Goal: Information Seeking & Learning: Learn about a topic

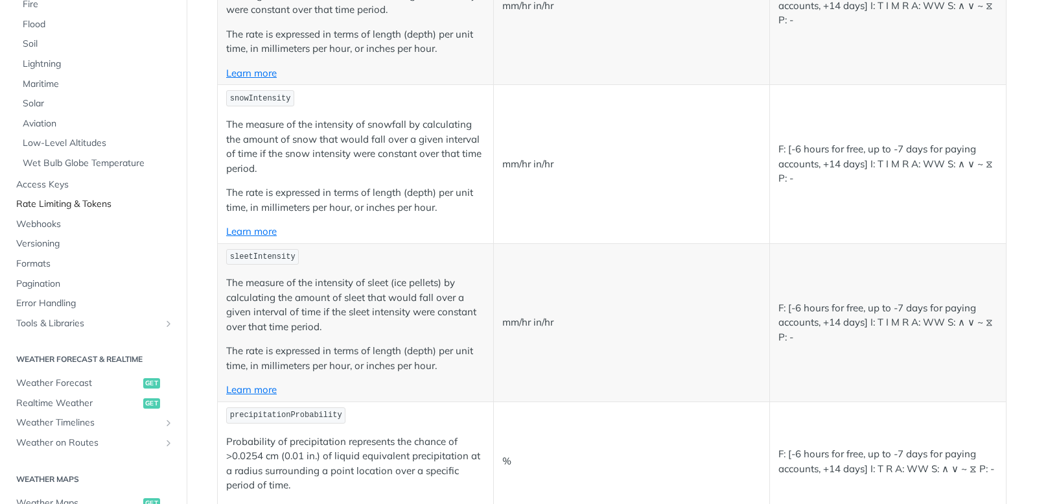
scroll to position [257, 0]
click at [56, 182] on span "Access Keys" at bounding box center [95, 182] width 158 height 13
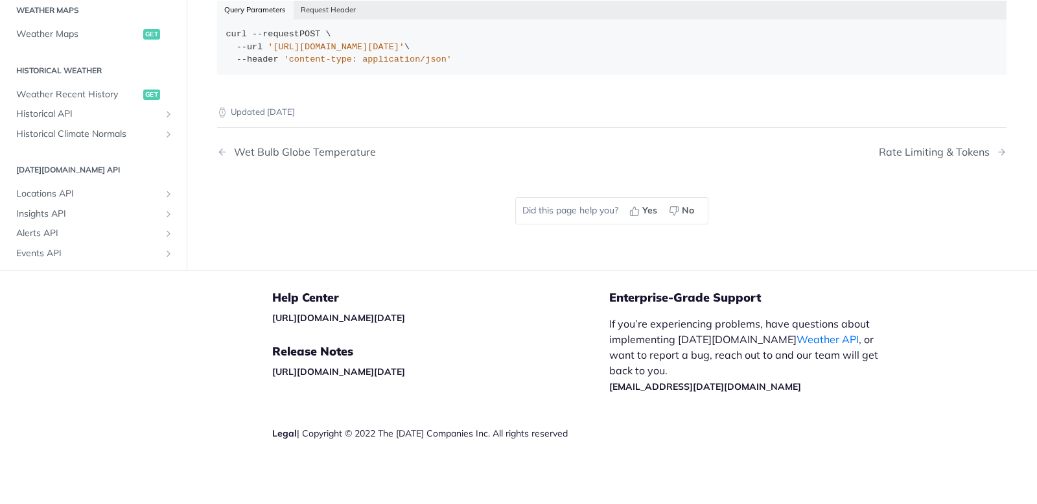
scroll to position [161, 0]
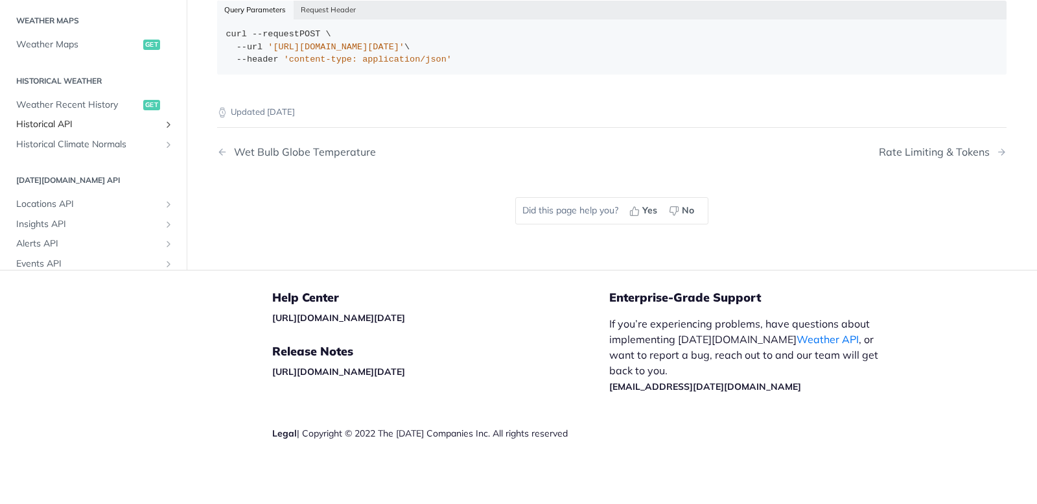
click at [53, 121] on span "Historical API" at bounding box center [88, 124] width 144 height 13
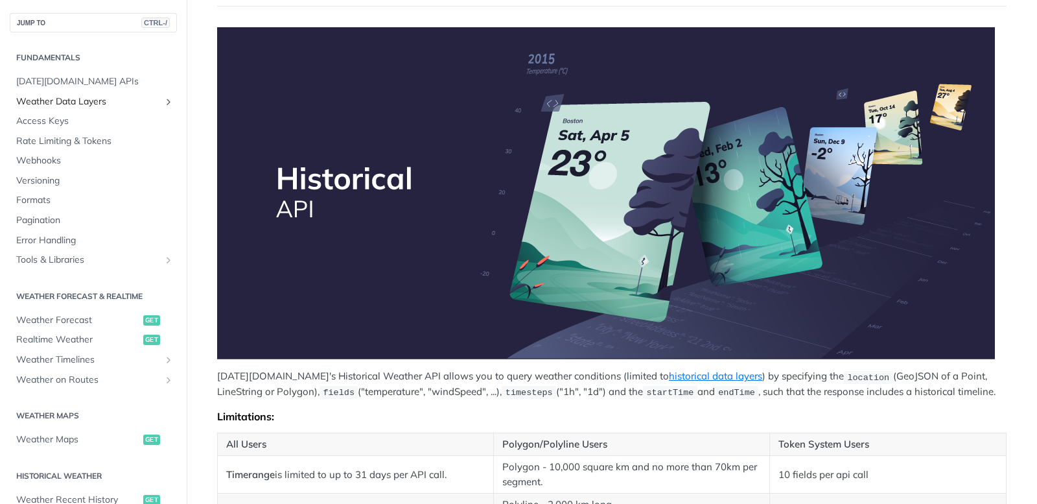
click at [163, 97] on icon "Show subpages for Weather Data Layers" at bounding box center [168, 102] width 10 height 10
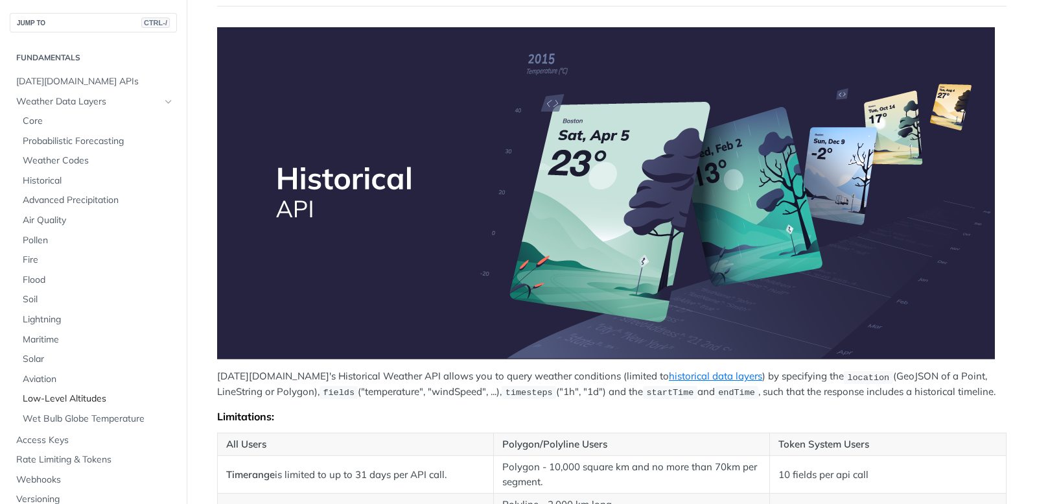
click at [51, 399] on span "Low-Level Altitudes" at bounding box center [98, 398] width 151 height 13
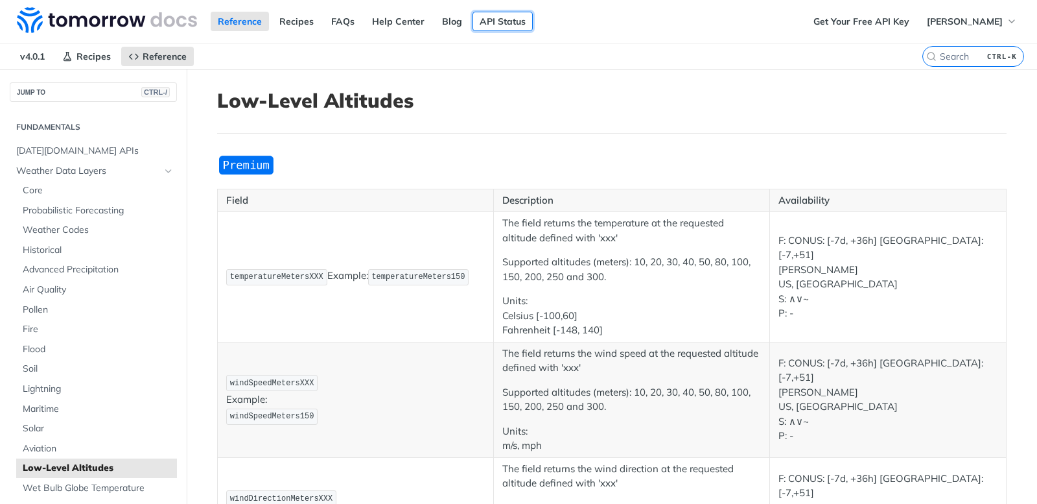
click at [503, 19] on link "API Status" at bounding box center [503, 21] width 60 height 19
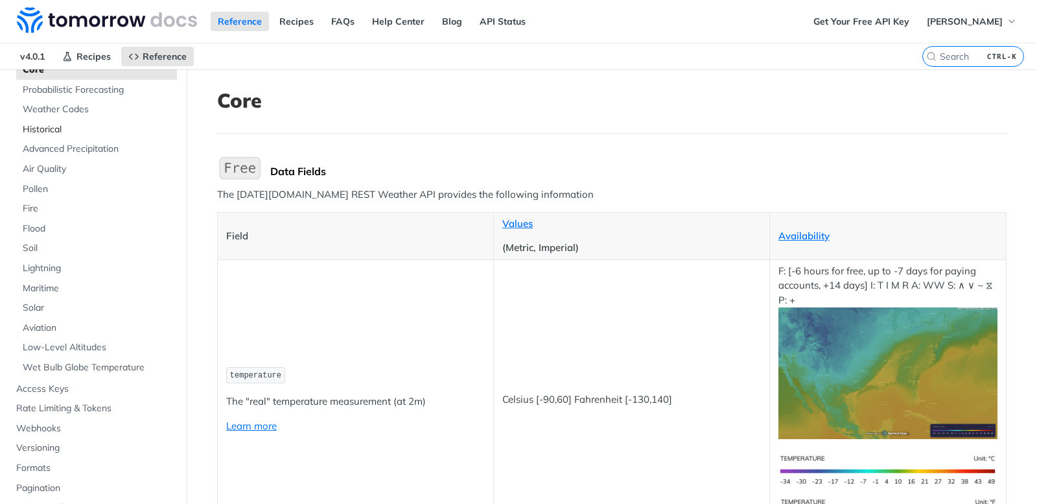
scroll to position [130, 0]
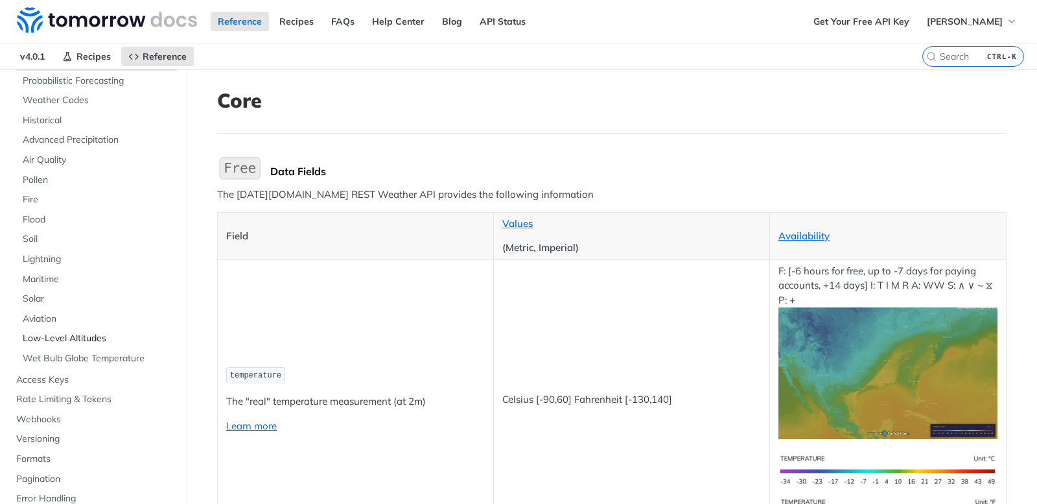
click at [95, 340] on span "Low-Level Altitudes" at bounding box center [98, 338] width 151 height 13
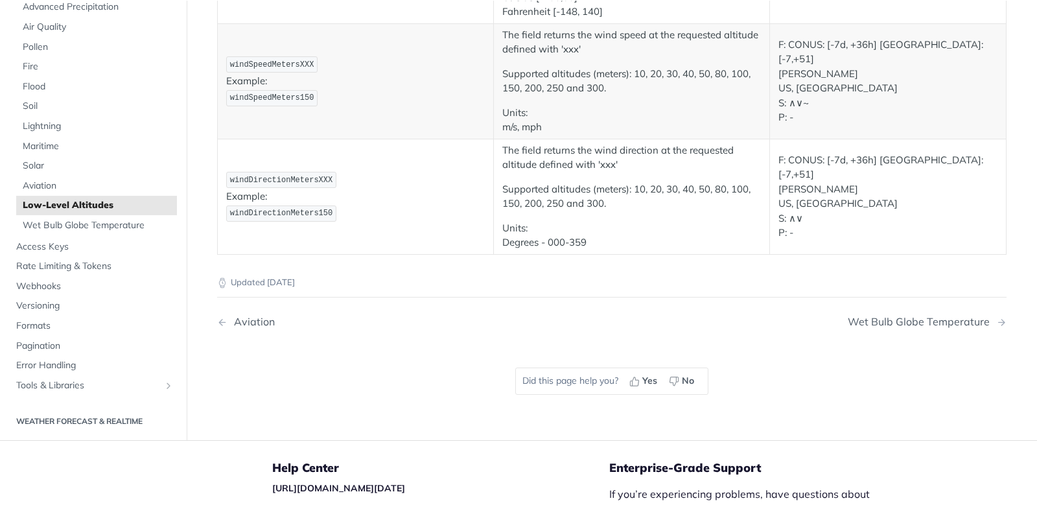
scroll to position [165, 0]
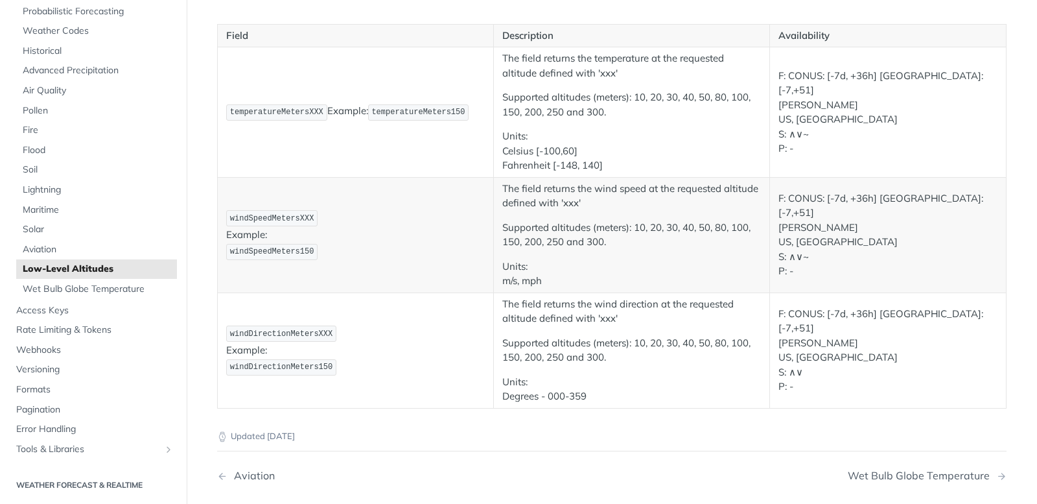
click at [454, 112] on p "temperatureMetersXXX Example: temperatureMeters150" at bounding box center [355, 112] width 259 height 19
drag, startPoint x: 455, startPoint y: 111, endPoint x: 364, endPoint y: 115, distance: 90.9
click at [364, 115] on p "temperatureMetersXXX Example: temperatureMeters150" at bounding box center [355, 112] width 259 height 19
copy span "temperatureMeters150"
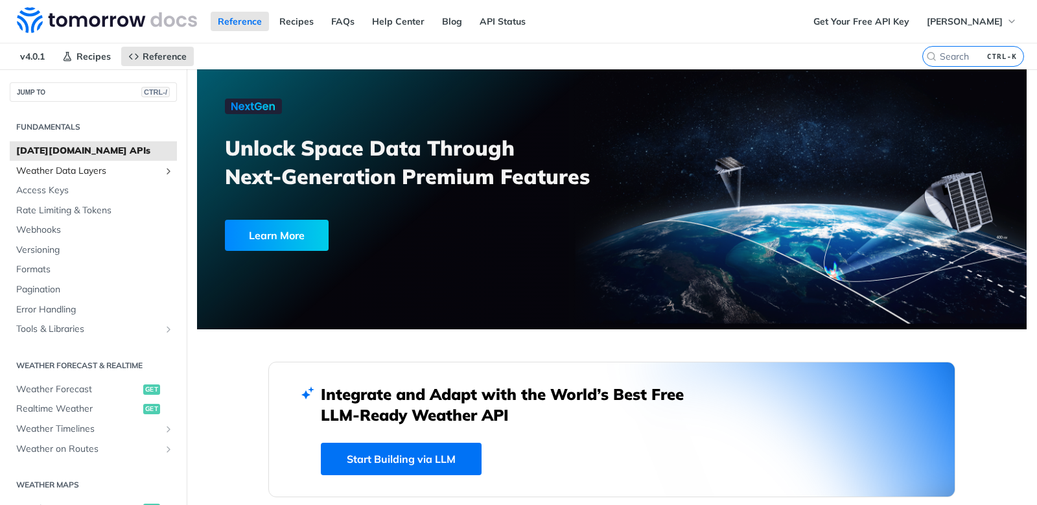
click at [87, 172] on span "Weather Data Layers" at bounding box center [88, 171] width 144 height 13
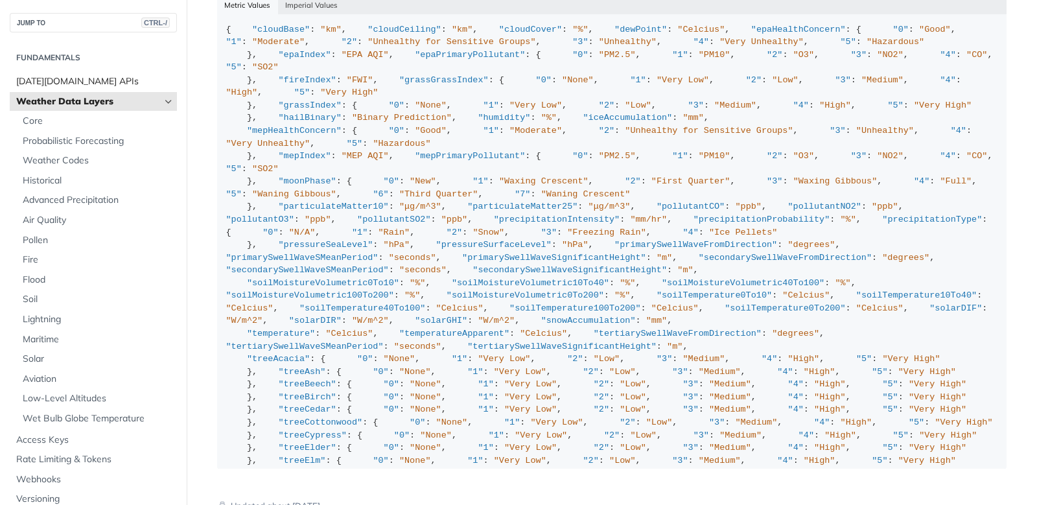
click at [45, 83] on span "[DATE][DOMAIN_NAME] APIs" at bounding box center [95, 81] width 158 height 13
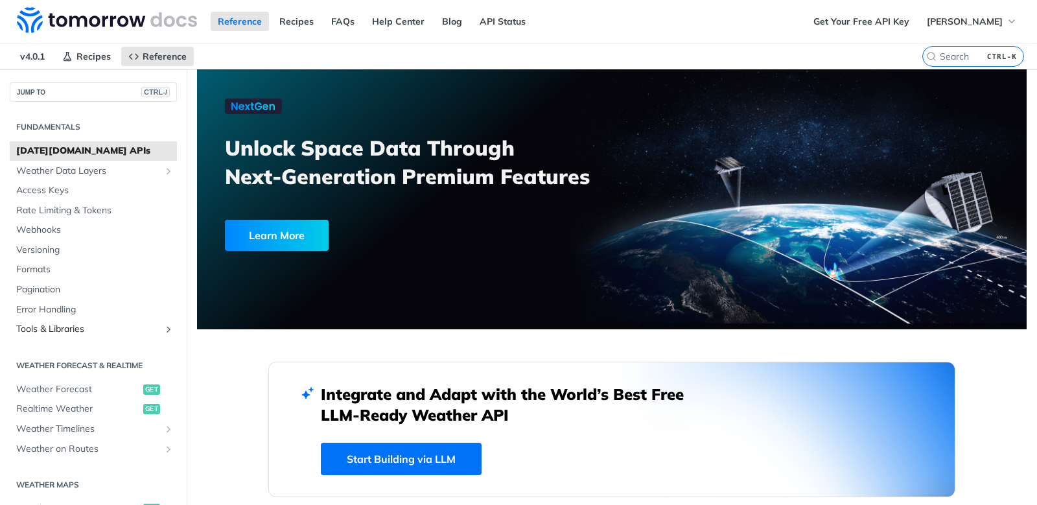
click at [60, 331] on span "Tools & Libraries" at bounding box center [88, 329] width 144 height 13
